Goal: Check status: Check status

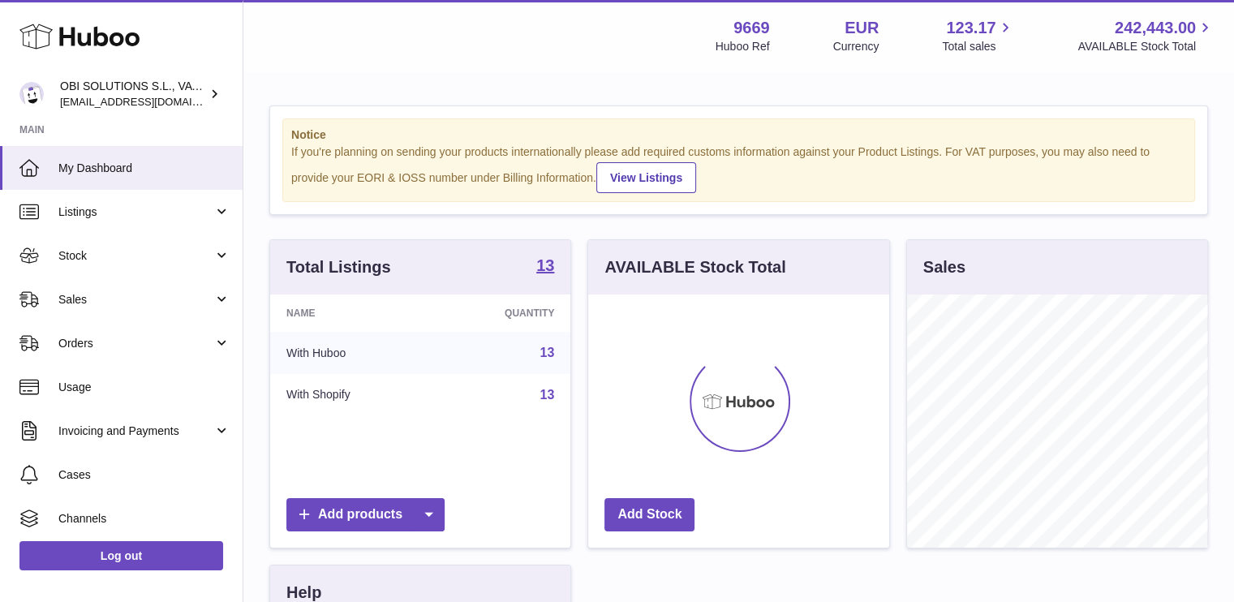
scroll to position [253, 301]
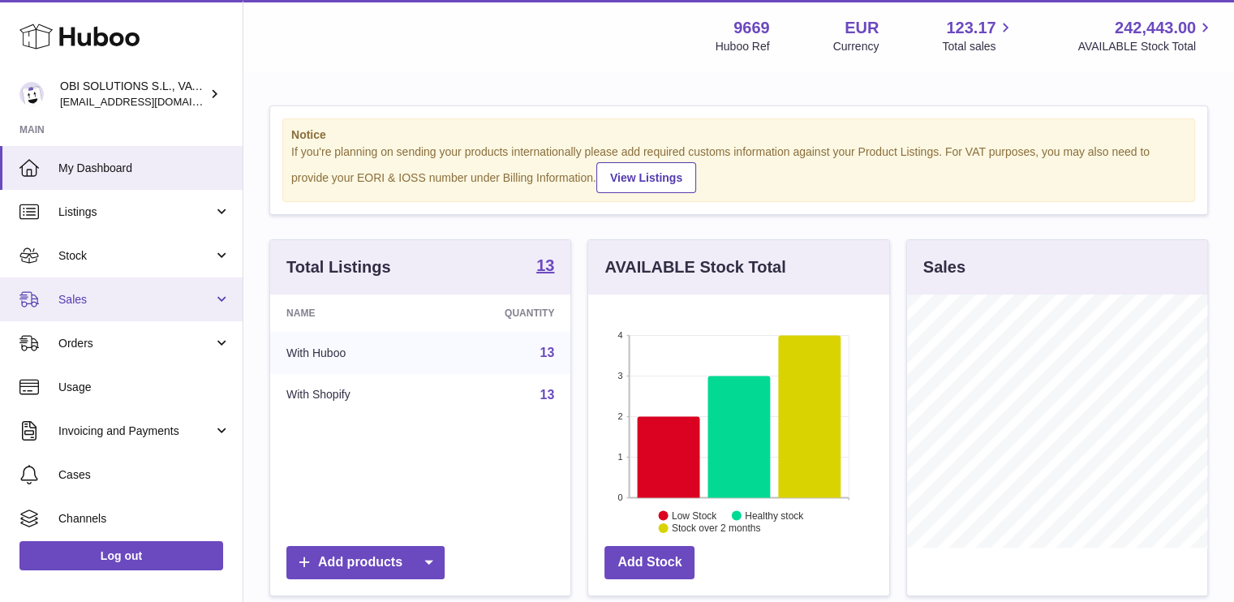
click at [134, 316] on link "Sales" at bounding box center [121, 299] width 243 height 44
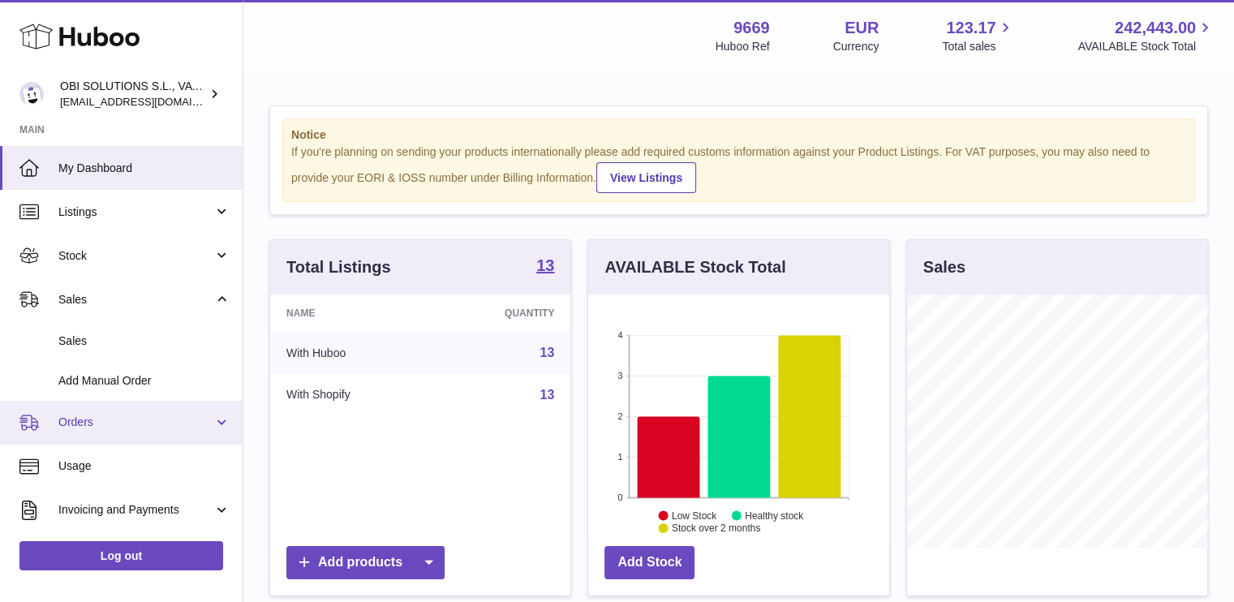
click at [143, 433] on link "Orders" at bounding box center [121, 423] width 243 height 44
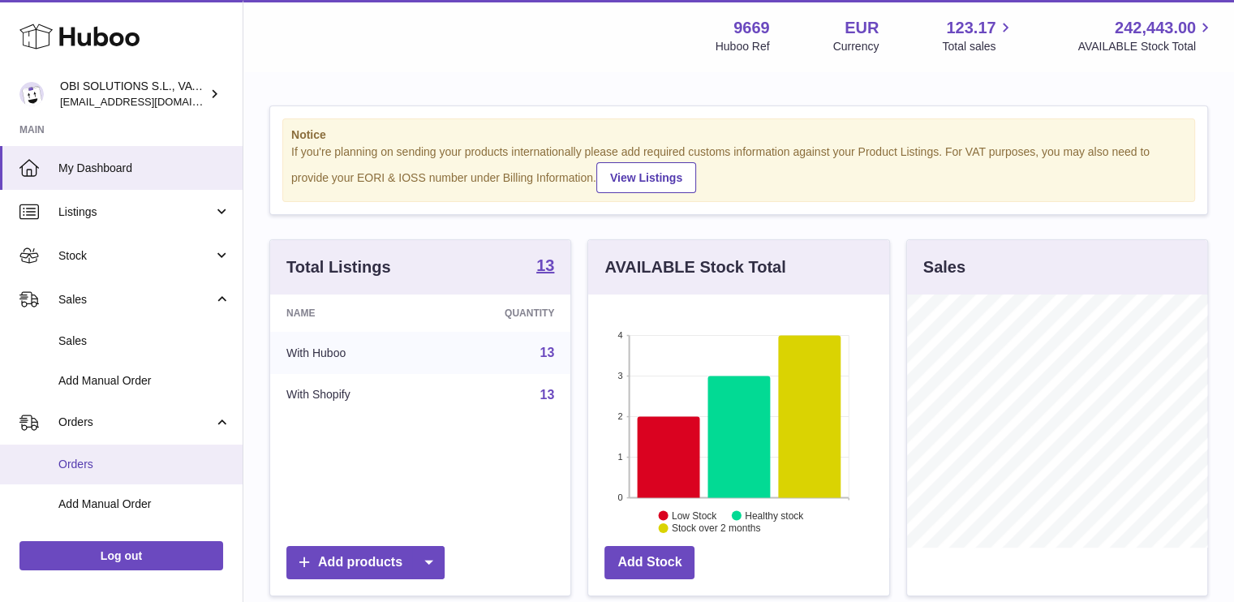
click at [134, 473] on link "Orders" at bounding box center [121, 464] width 243 height 40
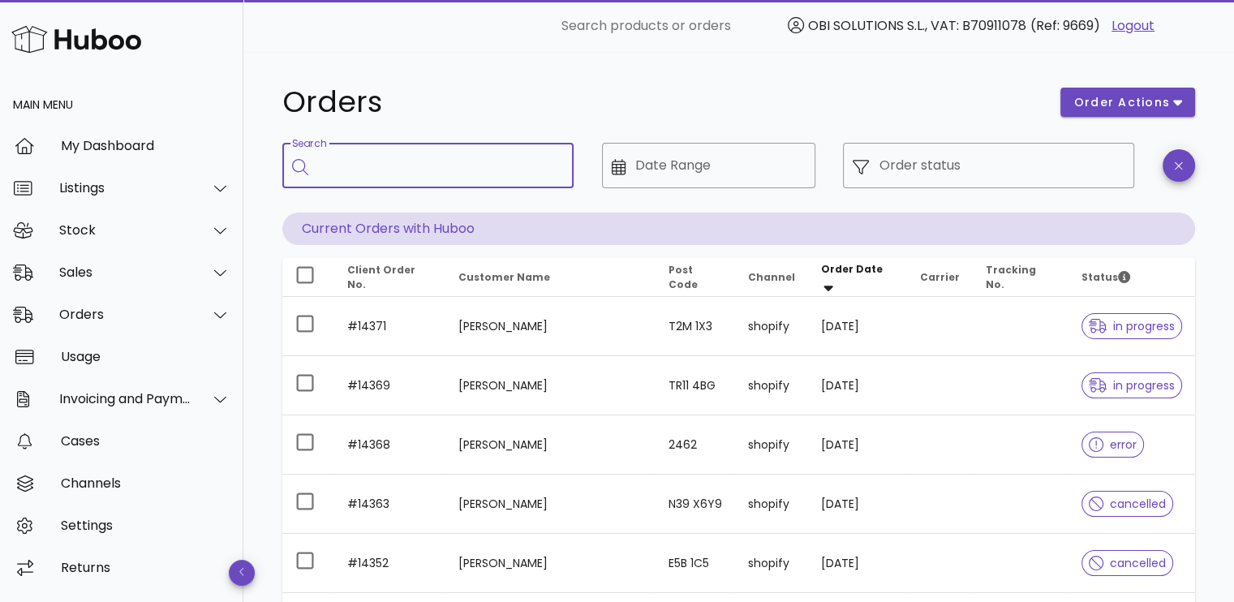
click at [395, 174] on input "Search" at bounding box center [439, 165] width 243 height 26
type input "*****"
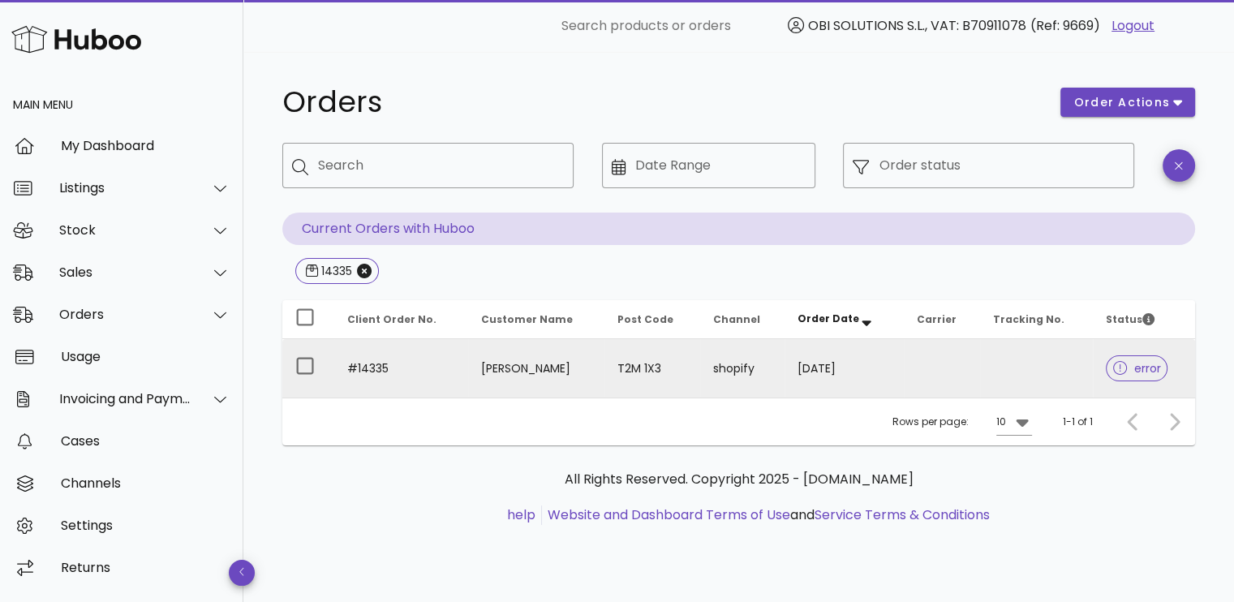
click at [974, 368] on td at bounding box center [942, 368] width 76 height 58
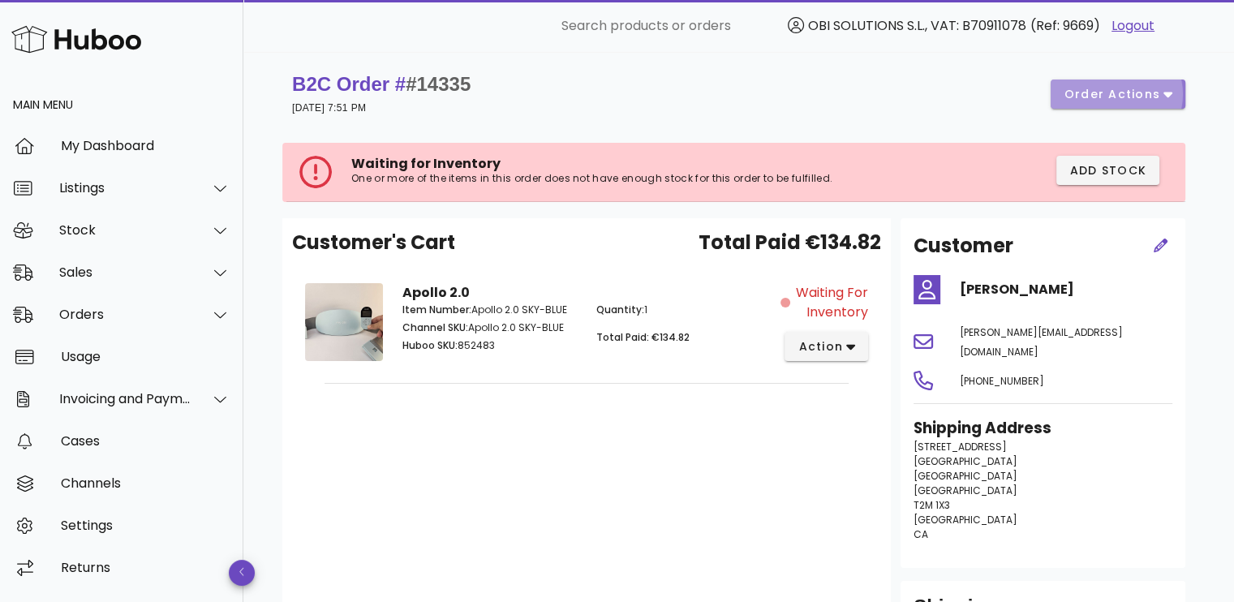
click at [1093, 94] on span "order actions" at bounding box center [1111, 94] width 97 height 17
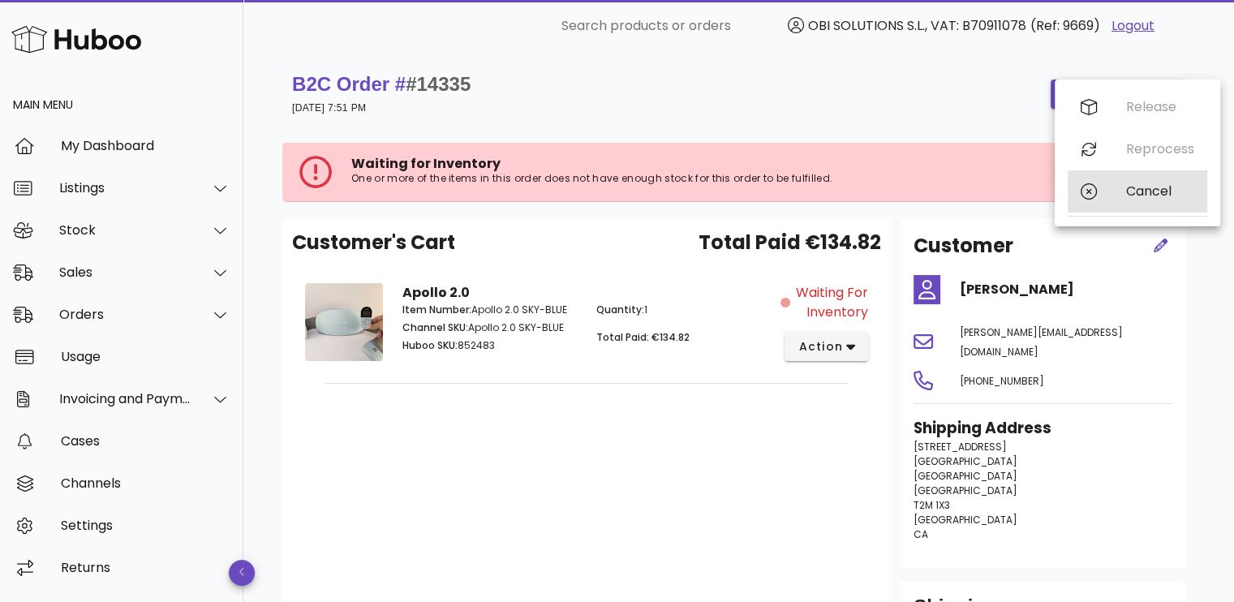
click at [1103, 191] on div "Cancel" at bounding box center [1137, 191] width 140 height 42
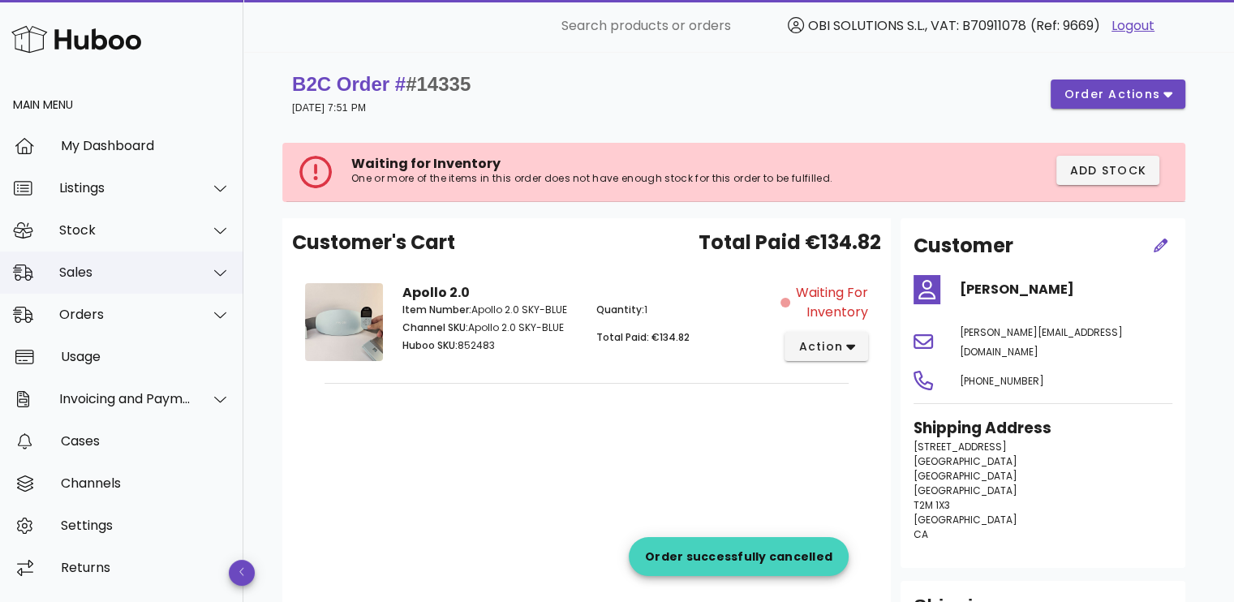
click at [114, 273] on div "Sales" at bounding box center [125, 271] width 132 height 15
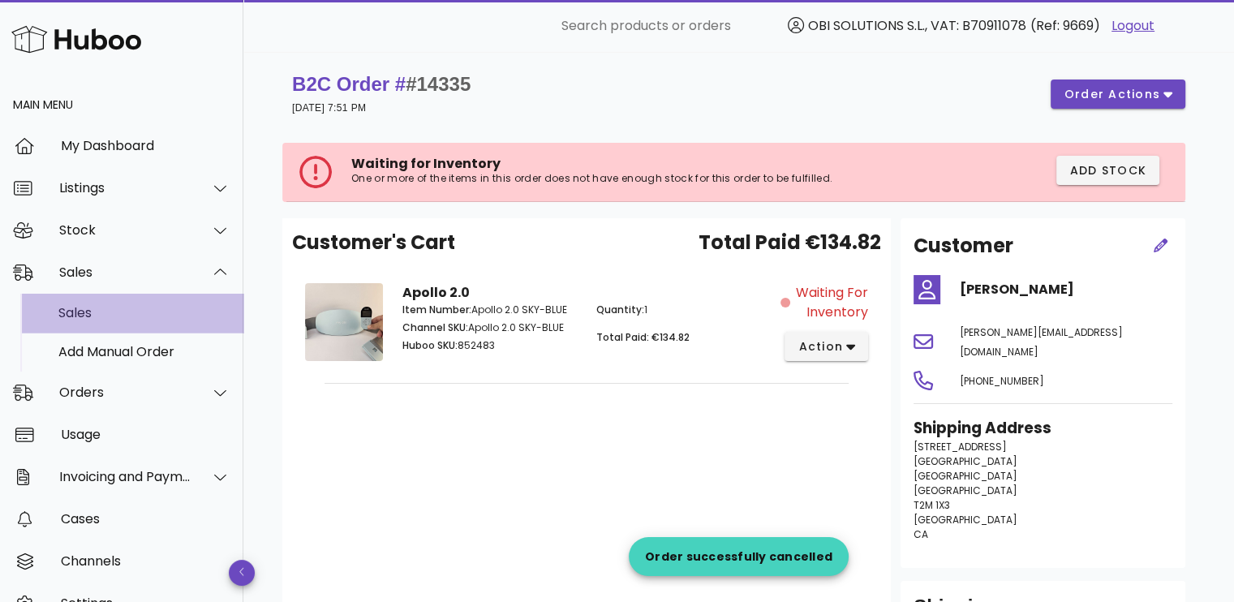
click at [117, 313] on div "Sales" at bounding box center [144, 312] width 172 height 15
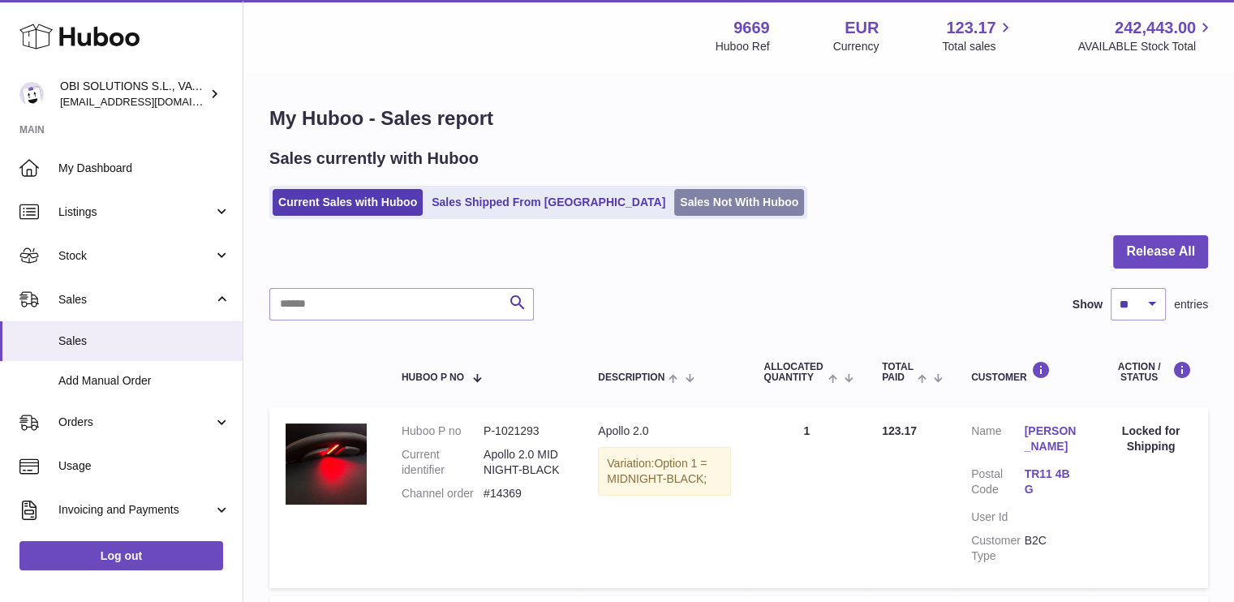
click at [674, 202] on link "Sales Not With Huboo" at bounding box center [739, 202] width 130 height 27
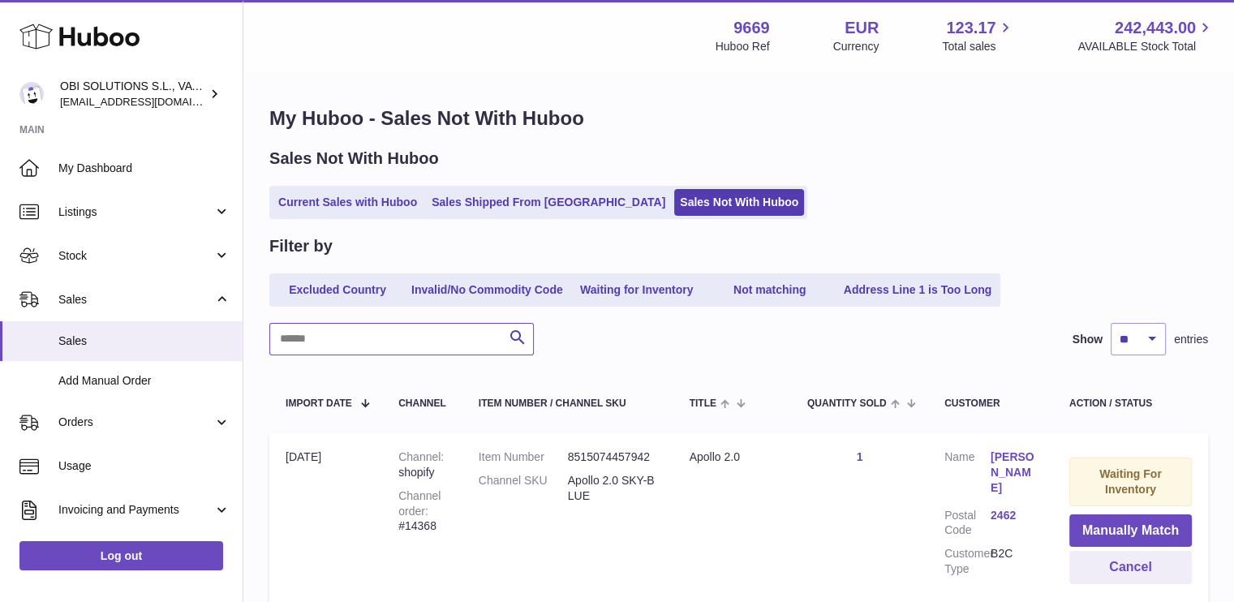
click at [379, 343] on input "text" at bounding box center [401, 339] width 264 height 32
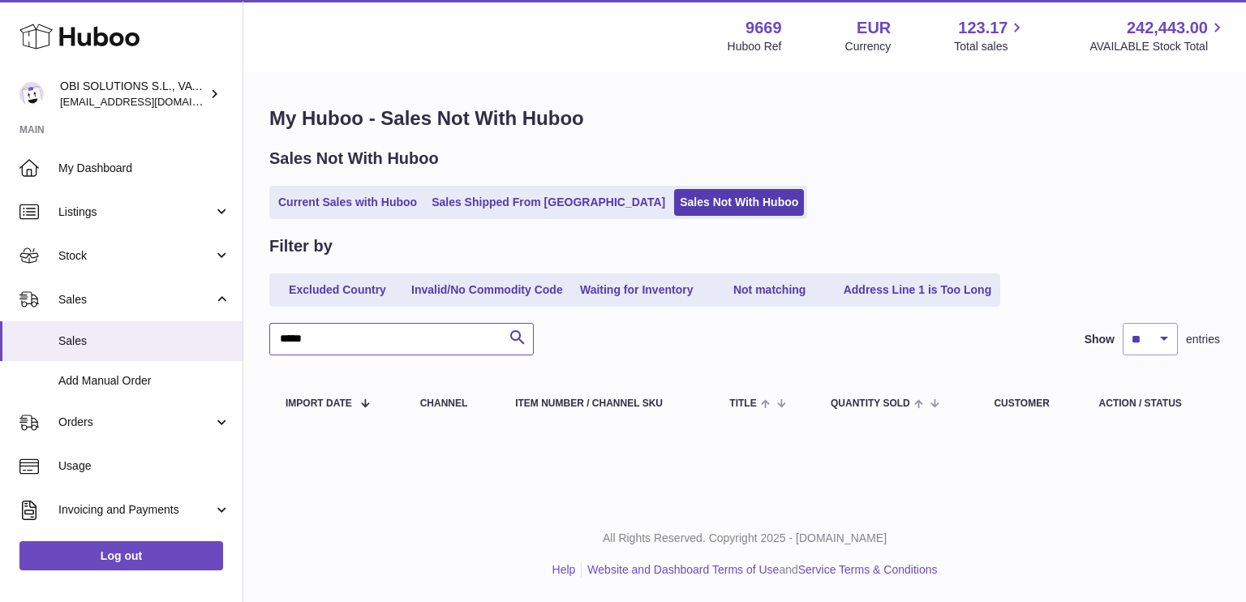
type input "*****"
